Goal: Task Accomplishment & Management: Manage account settings

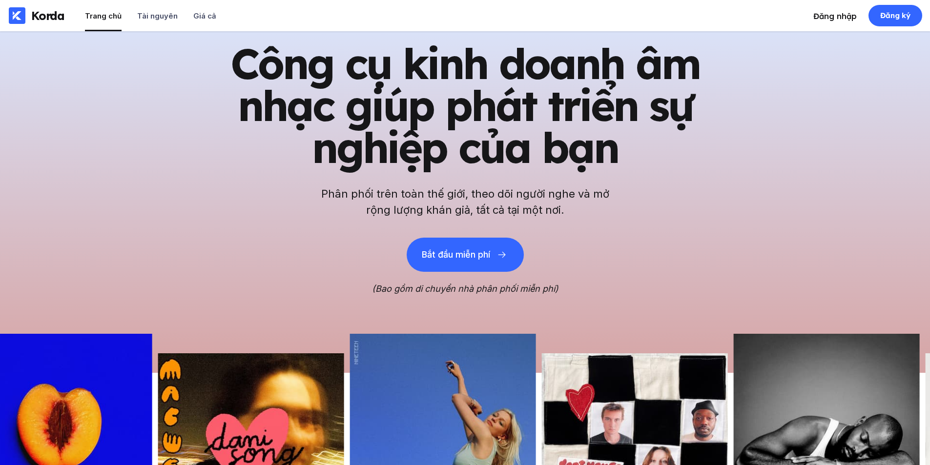
click at [840, 9] on li "Đăng nhập" at bounding box center [835, 15] width 43 height 31
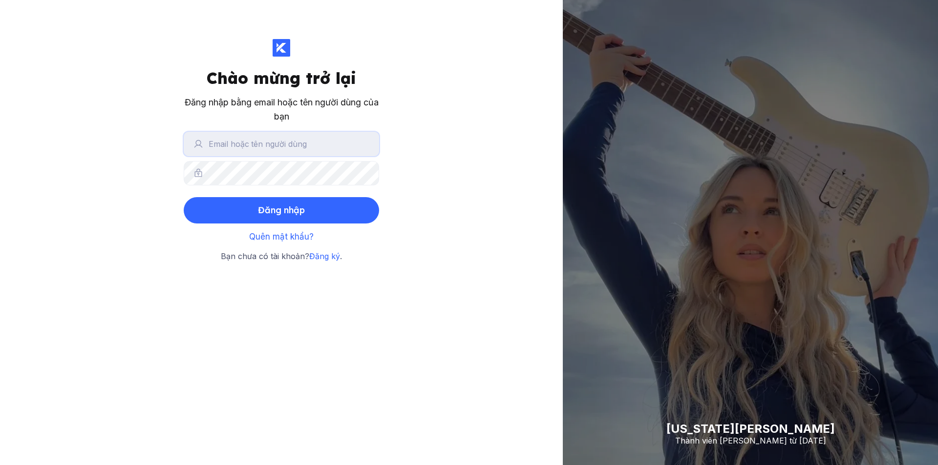
click at [280, 155] on input "text" at bounding box center [281, 144] width 195 height 24
type input "[EMAIL_ADDRESS][DOMAIN_NAME]"
click at [184, 197] on button "Đăng nhập" at bounding box center [281, 210] width 195 height 26
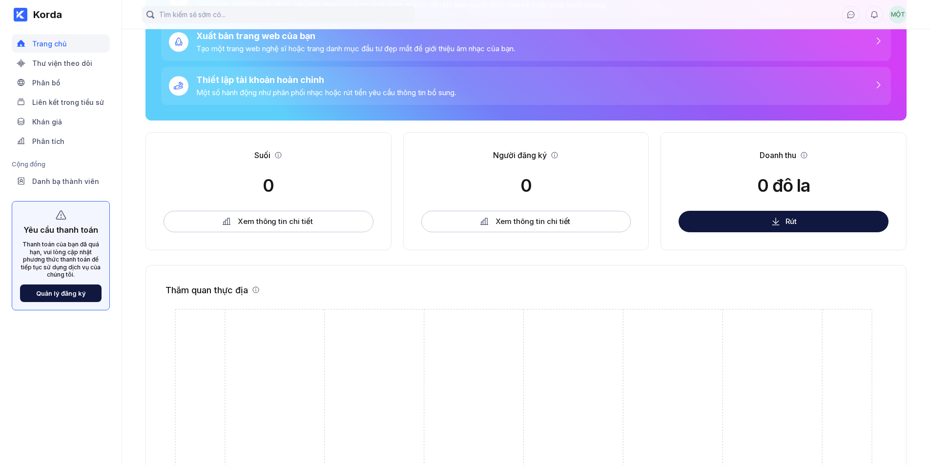
scroll to position [147, 0]
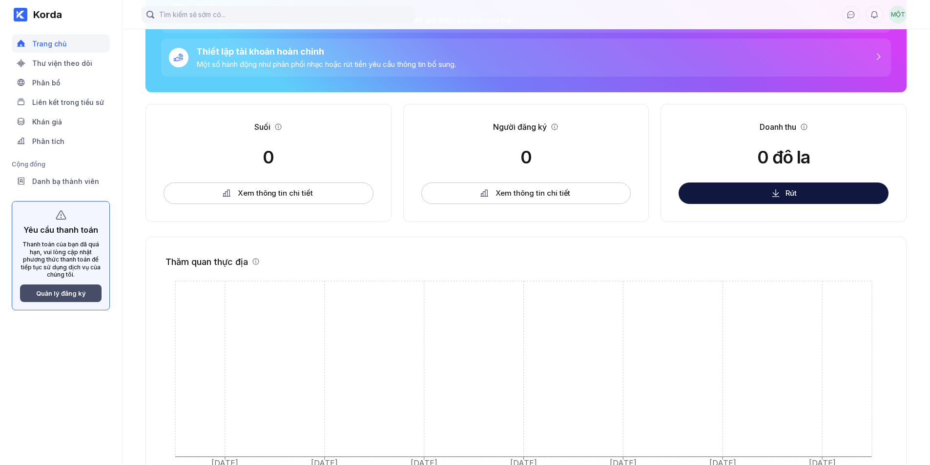
click at [48, 291] on font "Quản lý đăng ký" at bounding box center [61, 294] width 50 height 8
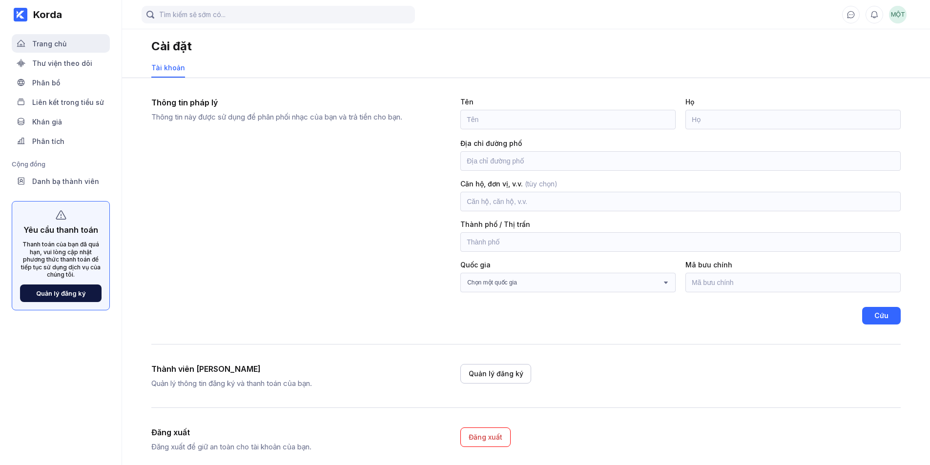
click at [52, 46] on font "Trang chủ" at bounding box center [49, 44] width 34 height 8
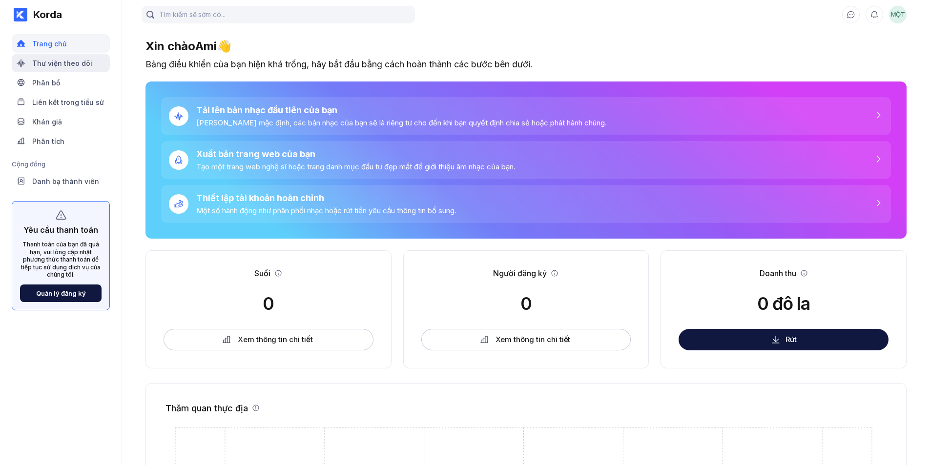
click at [54, 61] on font "Thư viện theo dõi" at bounding box center [62, 63] width 60 height 8
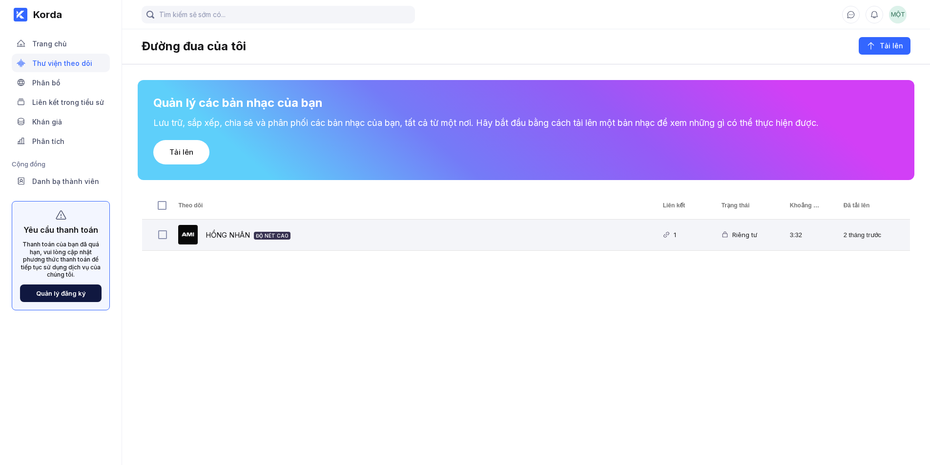
click at [471, 240] on div "HỒNG NHÂN Độ nét cao" at bounding box center [409, 235] width 484 height 31
click at [249, 233] on font "HỒNG NHÂN" at bounding box center [228, 235] width 44 height 9
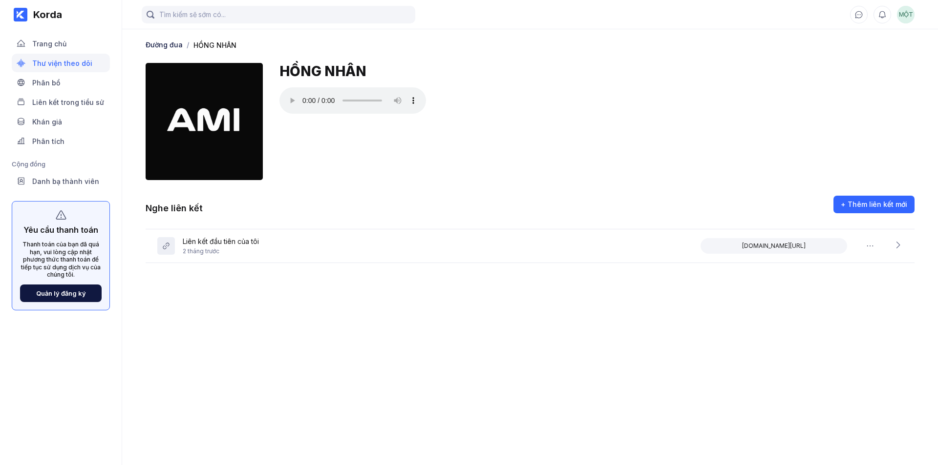
click at [403, 154] on div "HỒNG NHÂN" at bounding box center [596, 121] width 635 height 117
click at [900, 245] on icon at bounding box center [898, 245] width 4 height 7
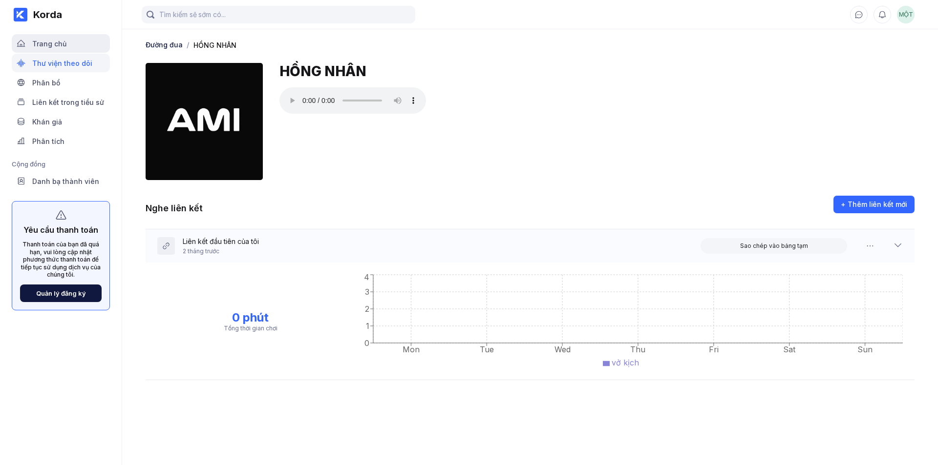
click at [39, 44] on font "Trang chủ" at bounding box center [49, 44] width 34 height 8
click at [42, 84] on font "Phân bổ" at bounding box center [46, 83] width 28 height 8
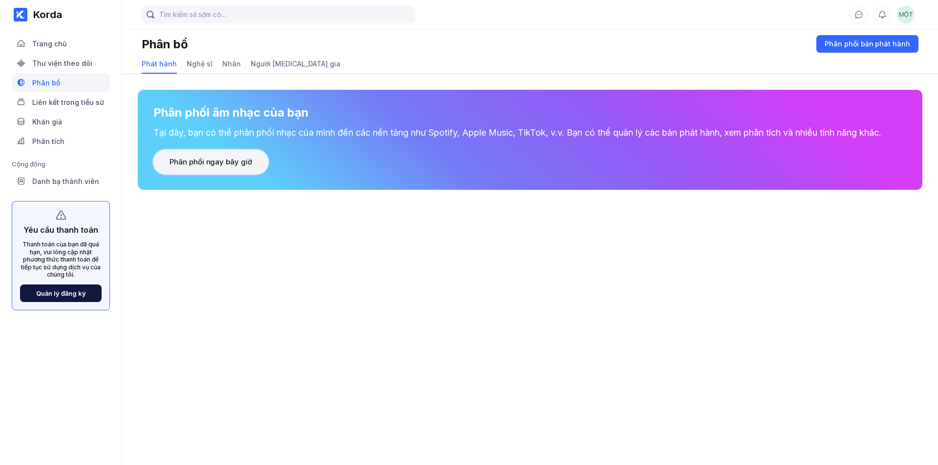
click at [208, 159] on font "Phân phối ngay bây giờ" at bounding box center [210, 161] width 83 height 9
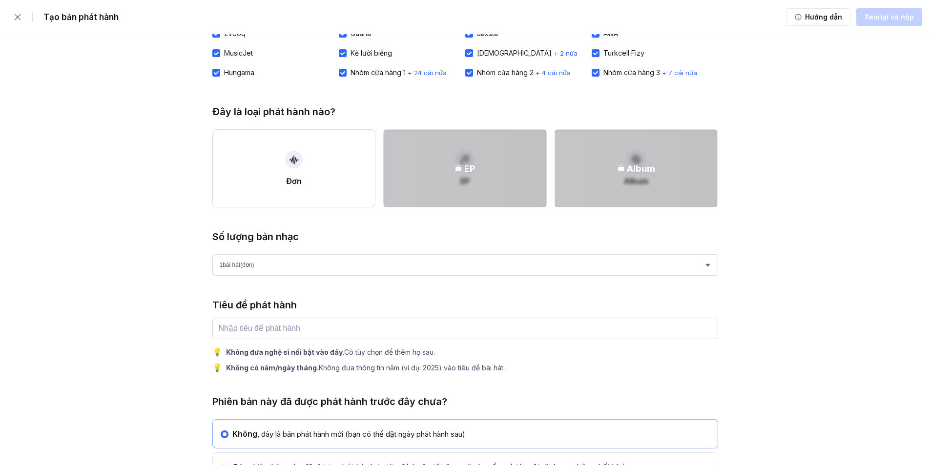
scroll to position [195, 0]
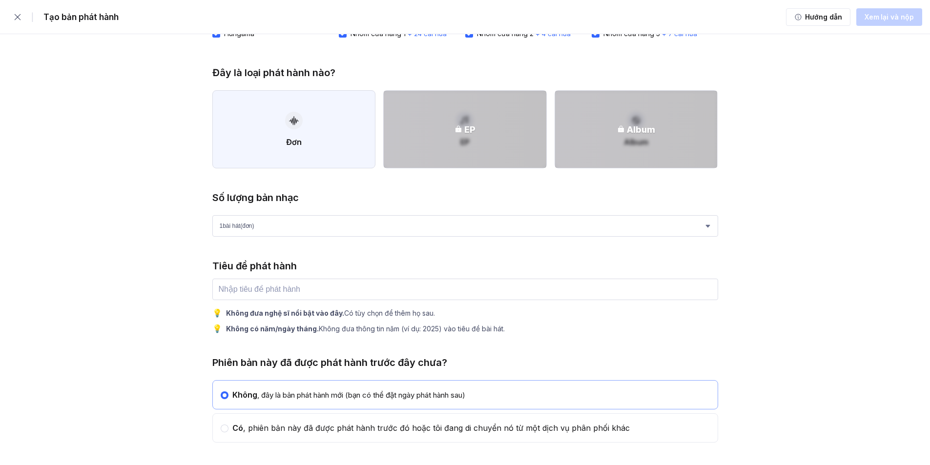
click at [280, 139] on button "Đơn" at bounding box center [294, 129] width 164 height 78
click at [278, 287] on input "text" at bounding box center [465, 289] width 506 height 21
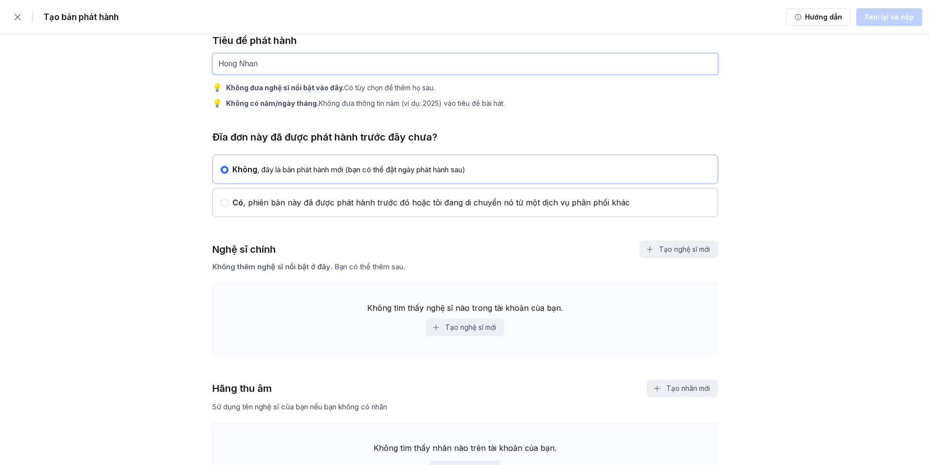
scroll to position [440, 0]
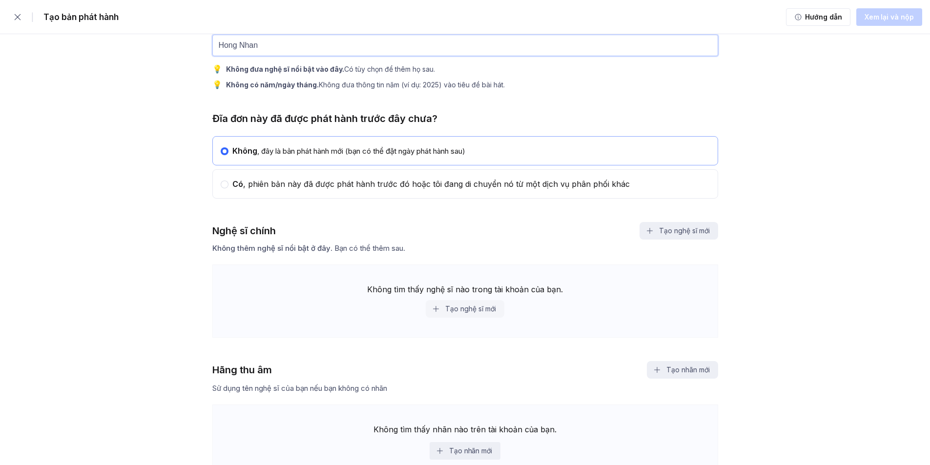
type input "Hong Nhan"
click at [470, 303] on button "Tạo nghệ sĩ mới" at bounding box center [465, 309] width 78 height 18
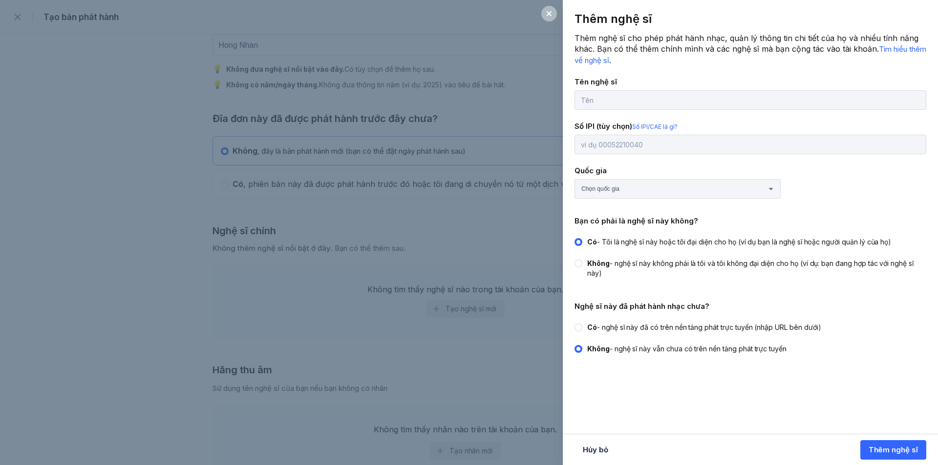
click at [608, 96] on input "text" at bounding box center [750, 100] width 352 height 20
type input "Ami Remix"
click at [634, 187] on select "Chọn quốc gia Afghanistan Quần đảo Åland Albania Algeria Samoa thuộc Mỹ Andorra…" at bounding box center [677, 189] width 206 height 20
select select "VN"
click at [574, 179] on select "Chọn quốc gia Afghanistan Quần đảo Åland Albania Algeria Samoa thuộc Mỹ Andorra…" at bounding box center [677, 189] width 206 height 20
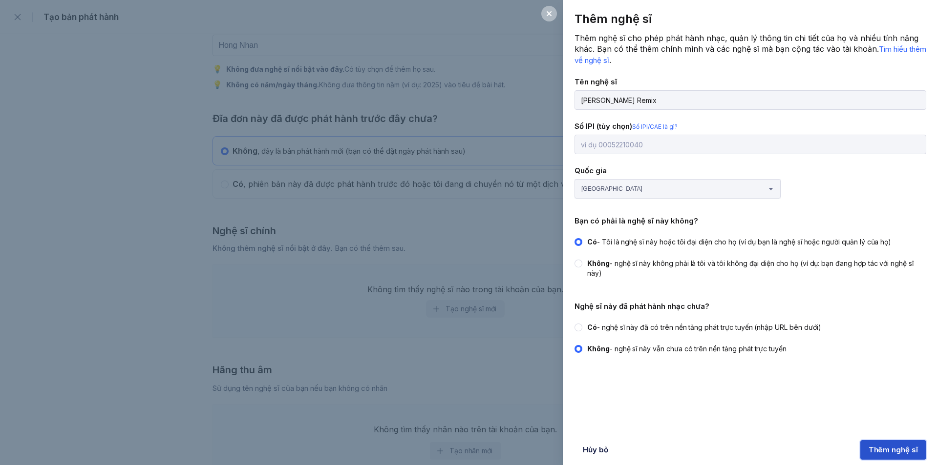
click at [883, 449] on font "Thêm nghệ sĩ" at bounding box center [892, 449] width 49 height 9
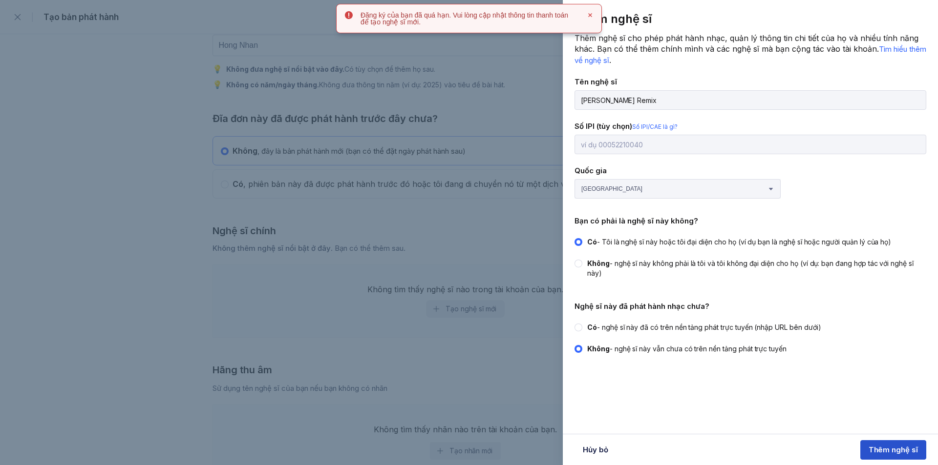
click at [510, 252] on div "Thêm nghệ sĩ Thêm nghệ sĩ cho phép phát hành nhạc, quản lý thông tin chi tiết c…" at bounding box center [469, 232] width 938 height 465
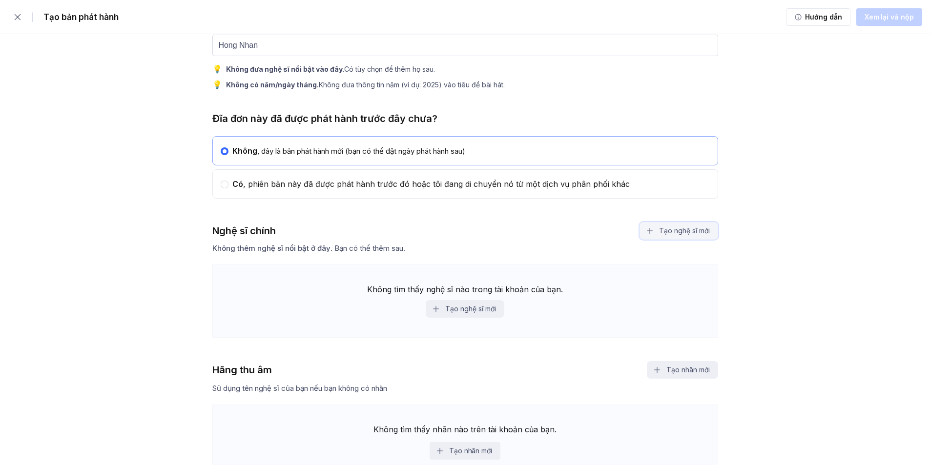
click at [702, 231] on font "Tạo nghệ sĩ mới" at bounding box center [684, 231] width 50 height 8
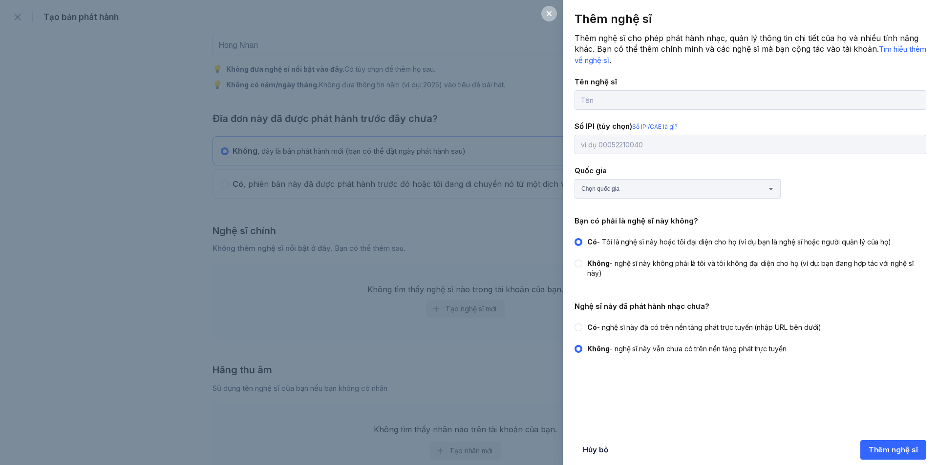
click at [554, 231] on div "Thêm nghệ sĩ Thêm nghệ sĩ cho phép phát hành nhạc, quản lý thông tin chi tiết c…" at bounding box center [469, 232] width 938 height 465
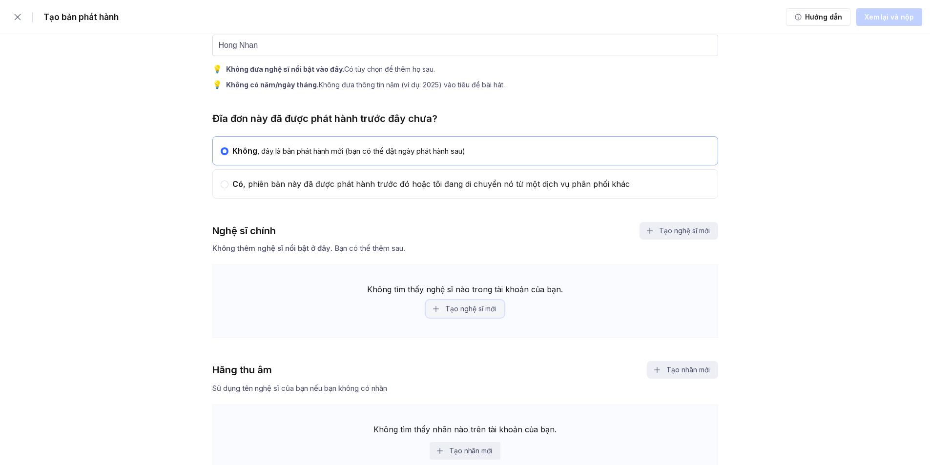
click at [458, 313] on font "Tạo nghệ sĩ mới" at bounding box center [470, 309] width 50 height 8
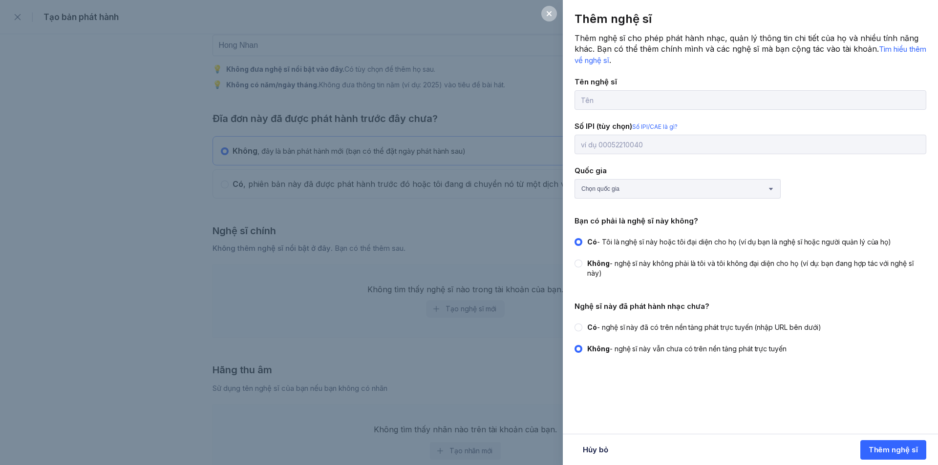
click at [447, 337] on div "Thêm nghệ sĩ Thêm nghệ sĩ cho phép phát hành nhạc, quản lý thông tin chi tiết c…" at bounding box center [469, 232] width 938 height 465
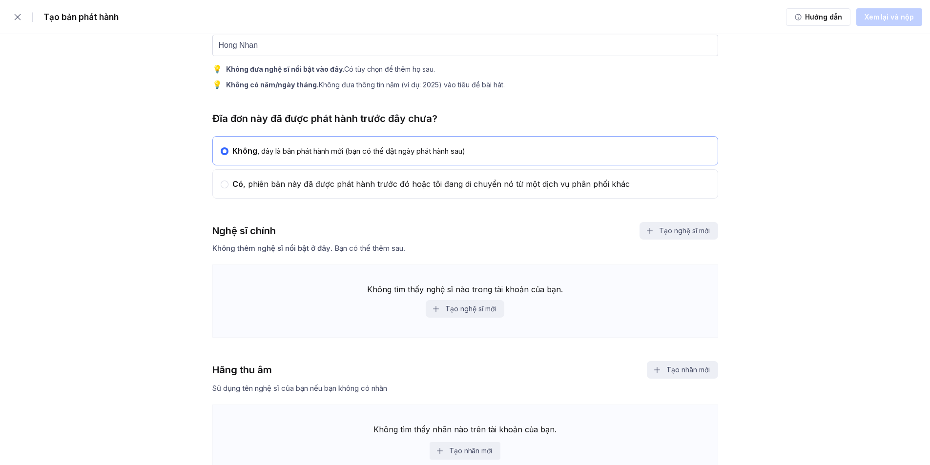
click at [326, 274] on div "Không tìm thấy nghệ sĩ nào trong tài khoản của bạn. Tạo nghệ sĩ mới" at bounding box center [465, 301] width 506 height 73
drag, startPoint x: 350, startPoint y: 283, endPoint x: 357, endPoint y: 287, distance: 8.1
click at [351, 284] on div "Không tìm thấy nghệ sĩ nào trong tài khoản của bạn. Tạo nghệ sĩ mới" at bounding box center [465, 301] width 506 height 73
click at [462, 309] on font "Tạo nghệ sĩ mới" at bounding box center [470, 309] width 50 height 8
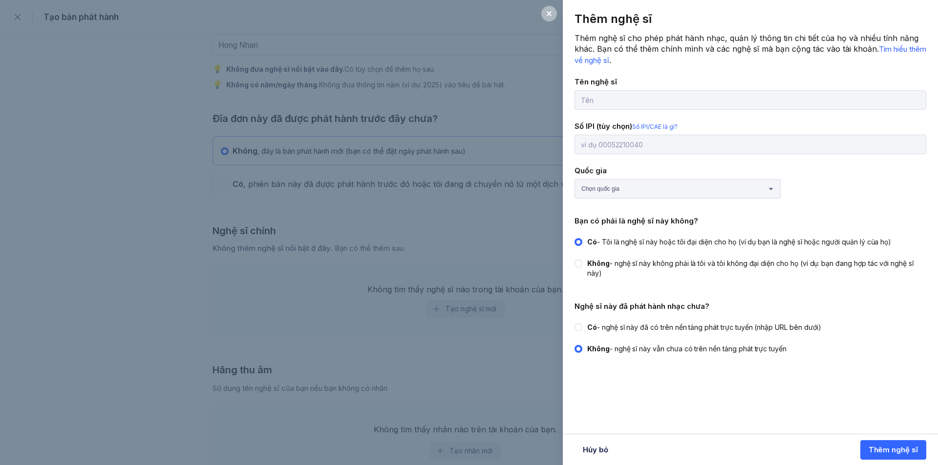
click at [626, 102] on input "text" at bounding box center [750, 100] width 352 height 20
type input "Ami Remix"
click at [643, 188] on select "Chọn quốc gia Afghanistan Quần đảo Åland Albania Algeria Samoa thuộc Mỹ Andorra…" at bounding box center [677, 189] width 206 height 20
select select "VN"
click at [574, 179] on select "Chọn quốc gia Afghanistan Quần đảo Åland Albania Algeria Samoa thuộc Mỹ Andorra…" at bounding box center [677, 189] width 206 height 20
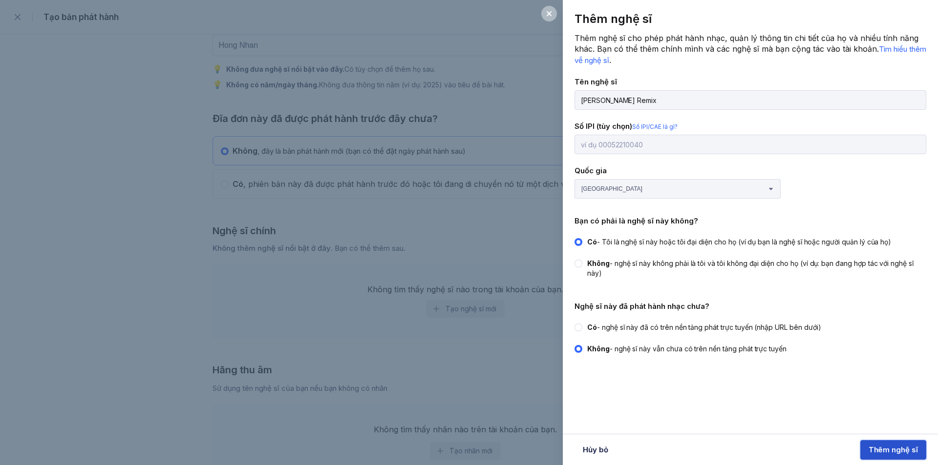
click at [880, 453] on font "Thêm nghệ sĩ" at bounding box center [892, 449] width 49 height 9
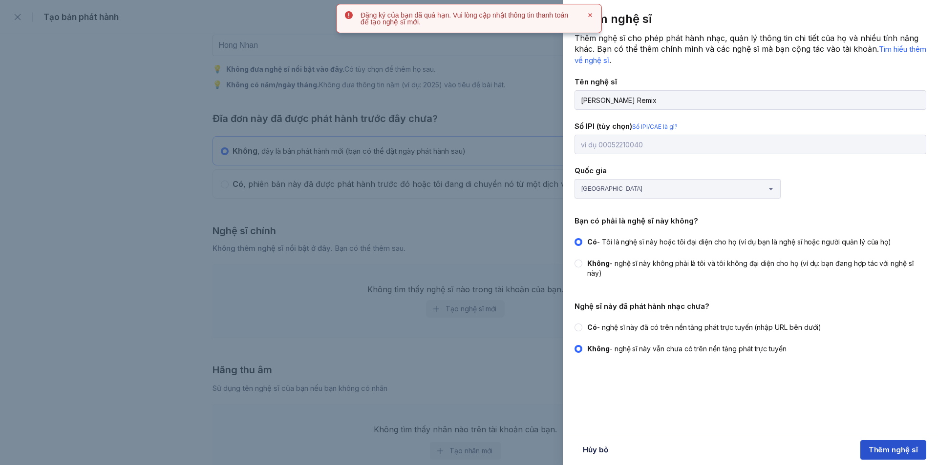
click at [504, 226] on div "Thêm nghệ sĩ Thêm nghệ sĩ cho phép phát hành nhạc, quản lý thông tin chi tiết c…" at bounding box center [469, 232] width 938 height 465
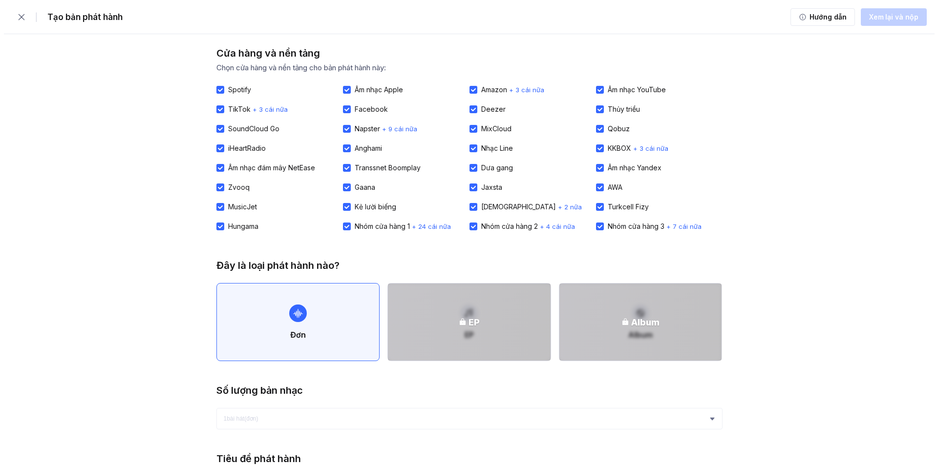
scroll to position [0, 0]
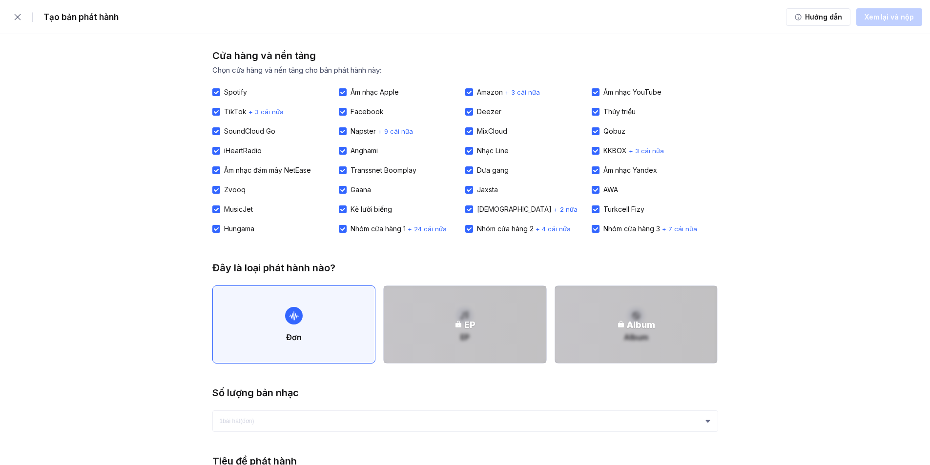
click at [688, 226] on font "+ 7 cái nữa" at bounding box center [679, 229] width 35 height 8
click at [16, 21] on icon "button" at bounding box center [18, 17] width 10 height 10
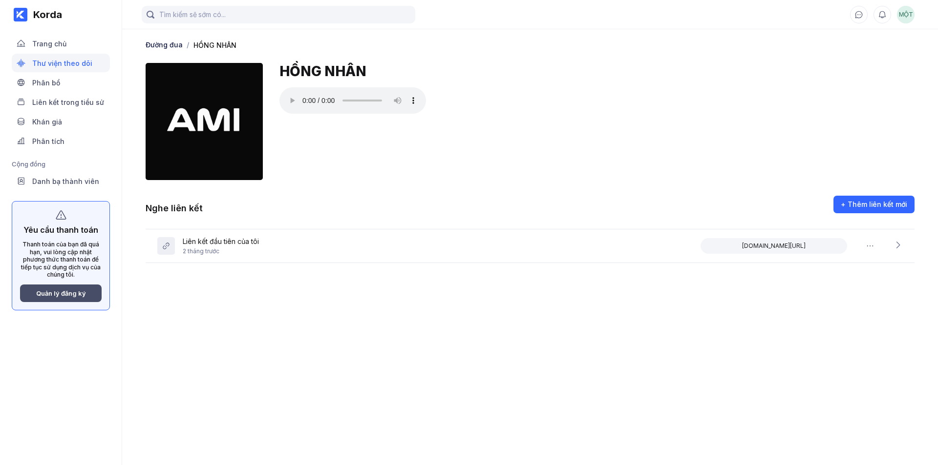
click at [66, 295] on font "Quản lý đăng ký" at bounding box center [61, 294] width 50 height 8
click at [67, 292] on font "Quản lý đăng ký" at bounding box center [61, 294] width 50 height 8
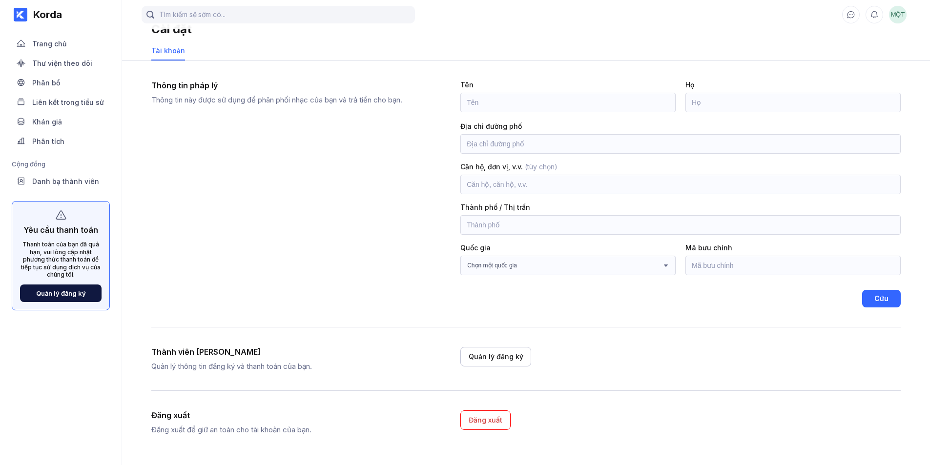
scroll to position [26, 0]
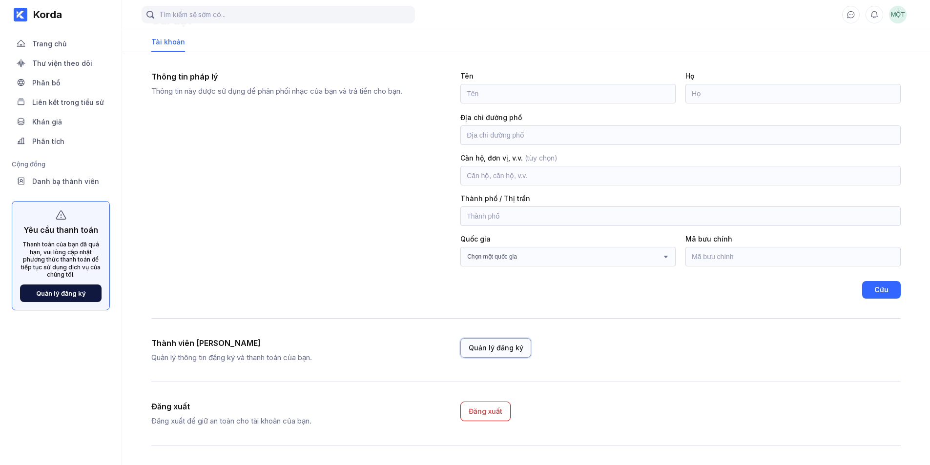
click at [496, 344] on font "Quản lý đăng ký" at bounding box center [496, 348] width 54 height 8
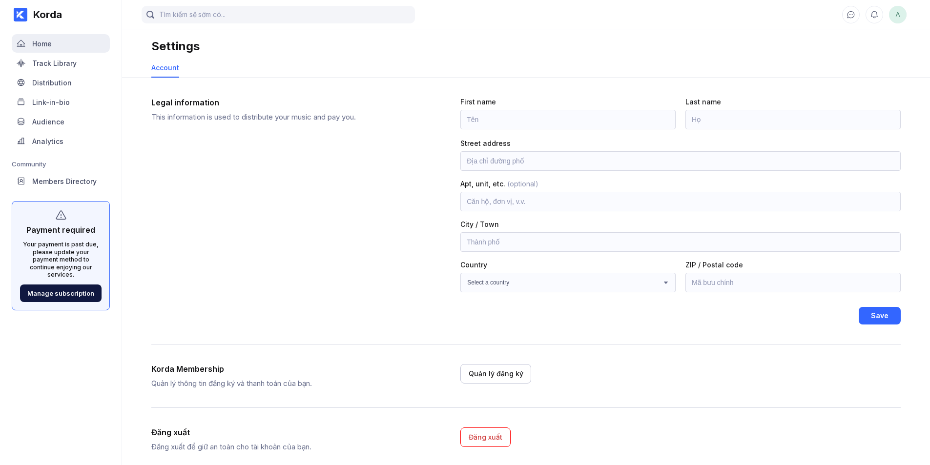
click at [40, 45] on div "Home" at bounding box center [42, 44] width 20 height 8
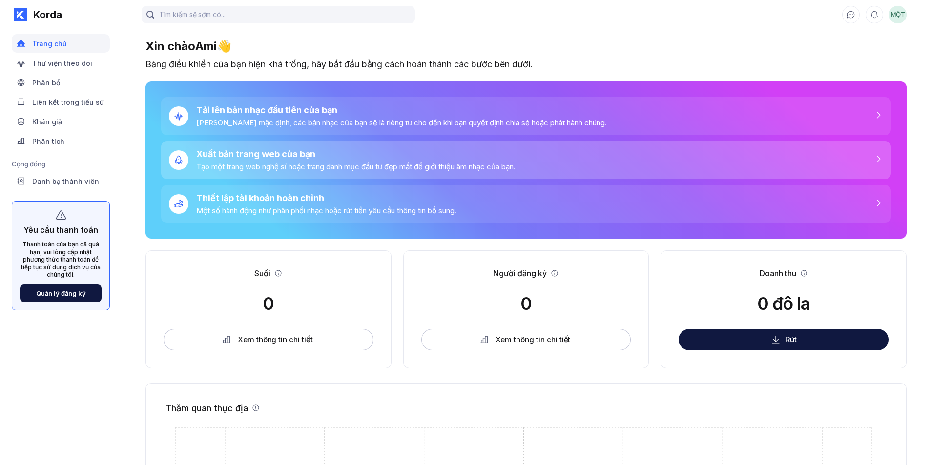
click at [290, 164] on font "Tạo một trang web nghệ sĩ hoặc trang danh mục đầu tư đẹp mắt để giới thiệu âm n…" at bounding box center [355, 166] width 319 height 9
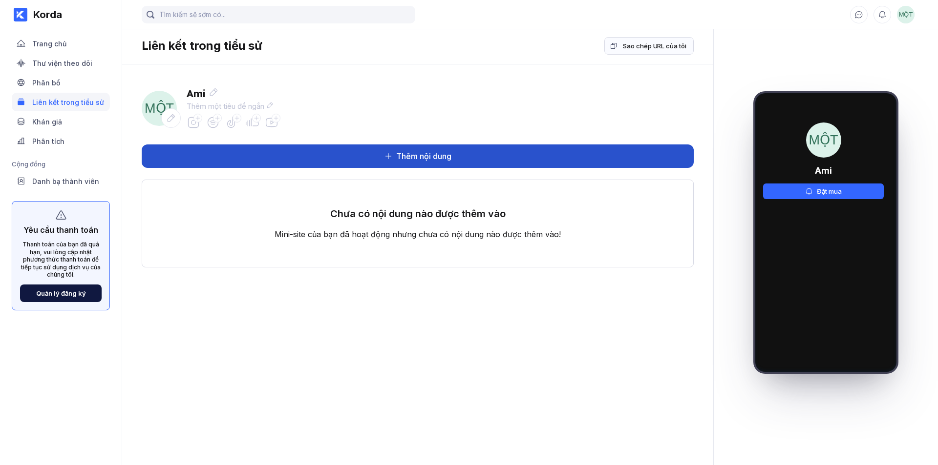
click at [295, 148] on button "Thêm nội dung" at bounding box center [418, 156] width 552 height 23
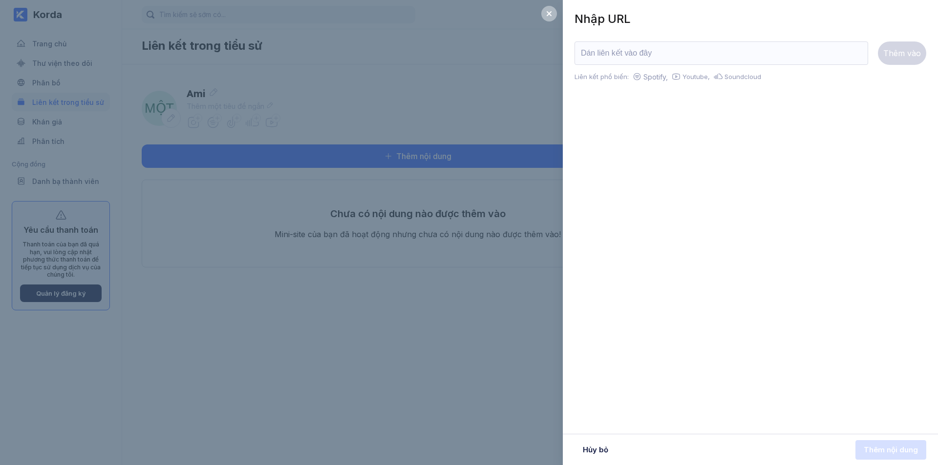
click at [282, 216] on div "Nhập URL Thêm vào Liên kết phổ biến: Spotify, Youtube, Soundcloud Hủy bỏ Thêm n…" at bounding box center [469, 232] width 938 height 465
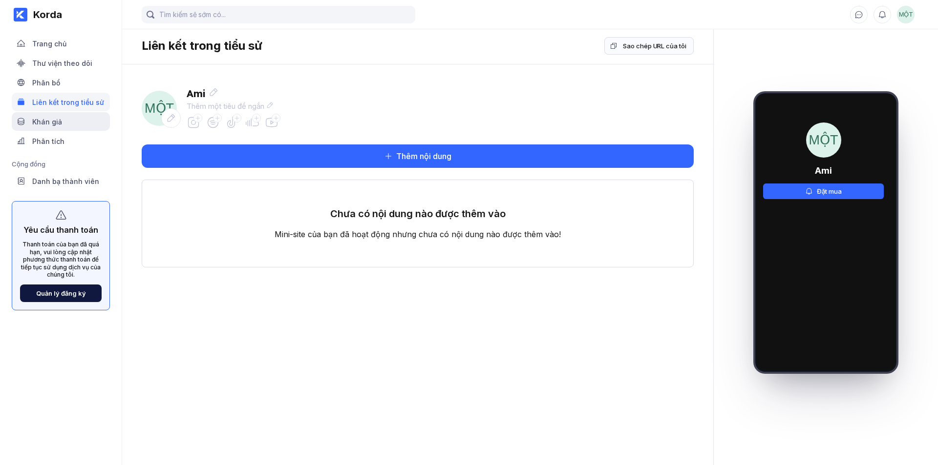
click at [50, 122] on font "Khán giả" at bounding box center [47, 122] width 30 height 8
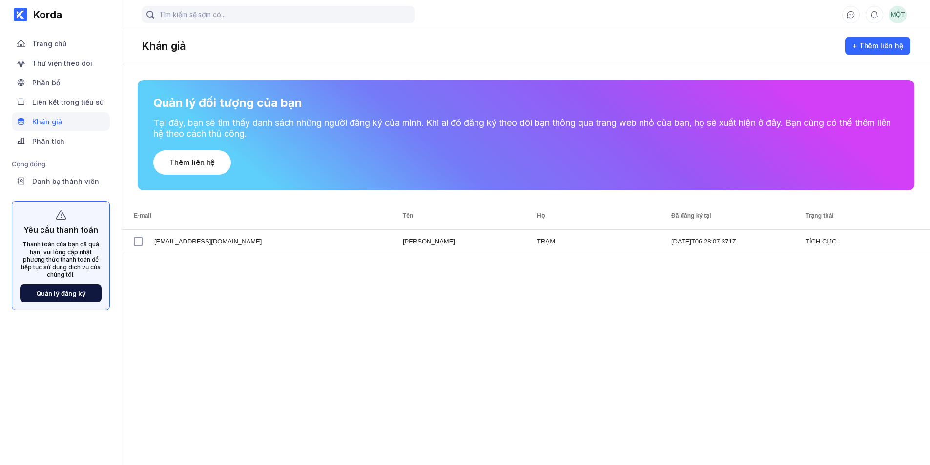
click at [50, 136] on div "Phân tích" at bounding box center [61, 141] width 98 height 19
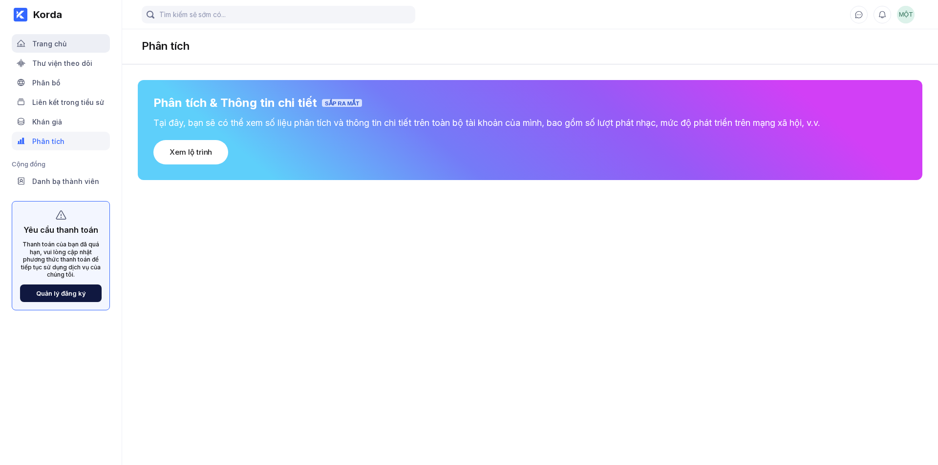
click at [44, 43] on font "Trang chủ" at bounding box center [49, 44] width 34 height 8
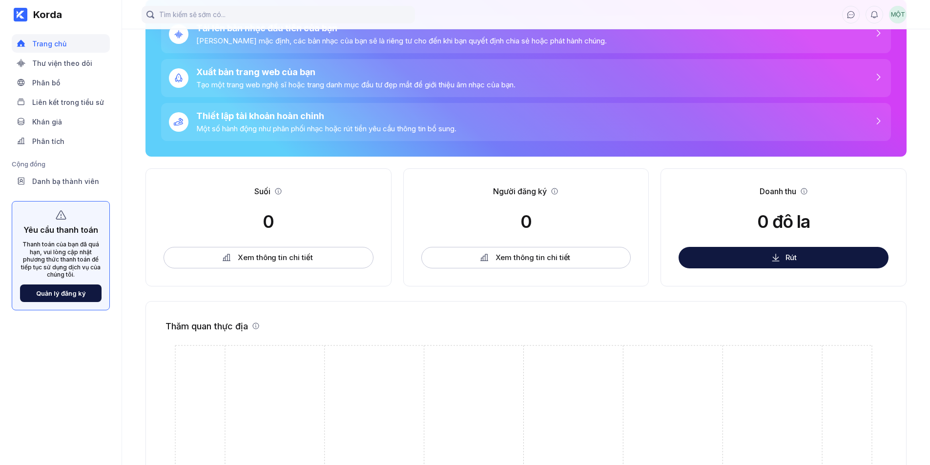
scroll to position [220, 0]
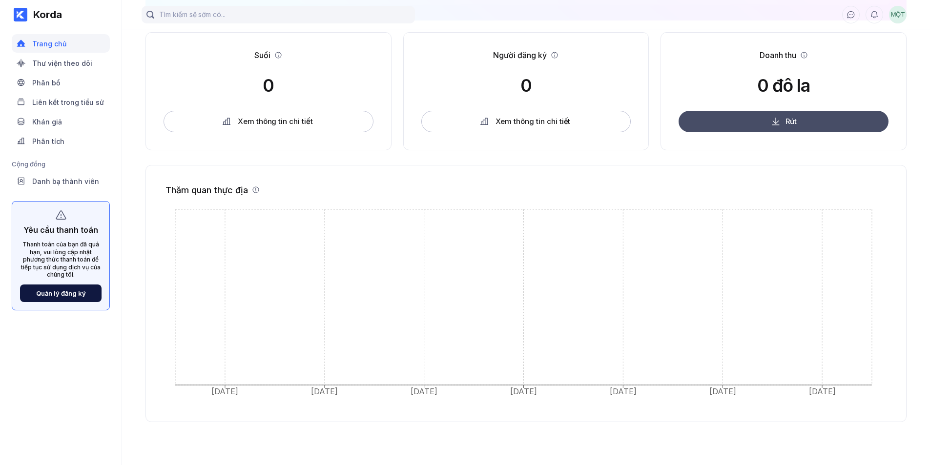
click at [774, 114] on button "Rút" at bounding box center [784, 121] width 210 height 21
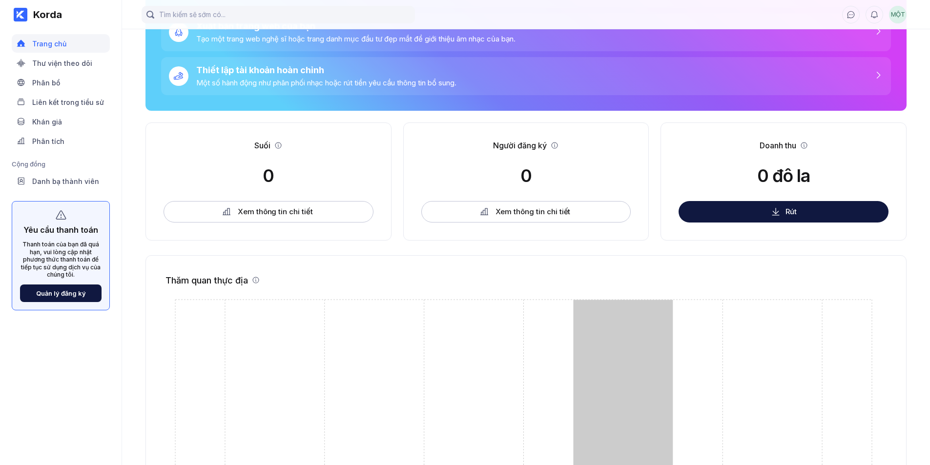
scroll to position [0, 0]
